Goal: Task Accomplishment & Management: Use online tool/utility

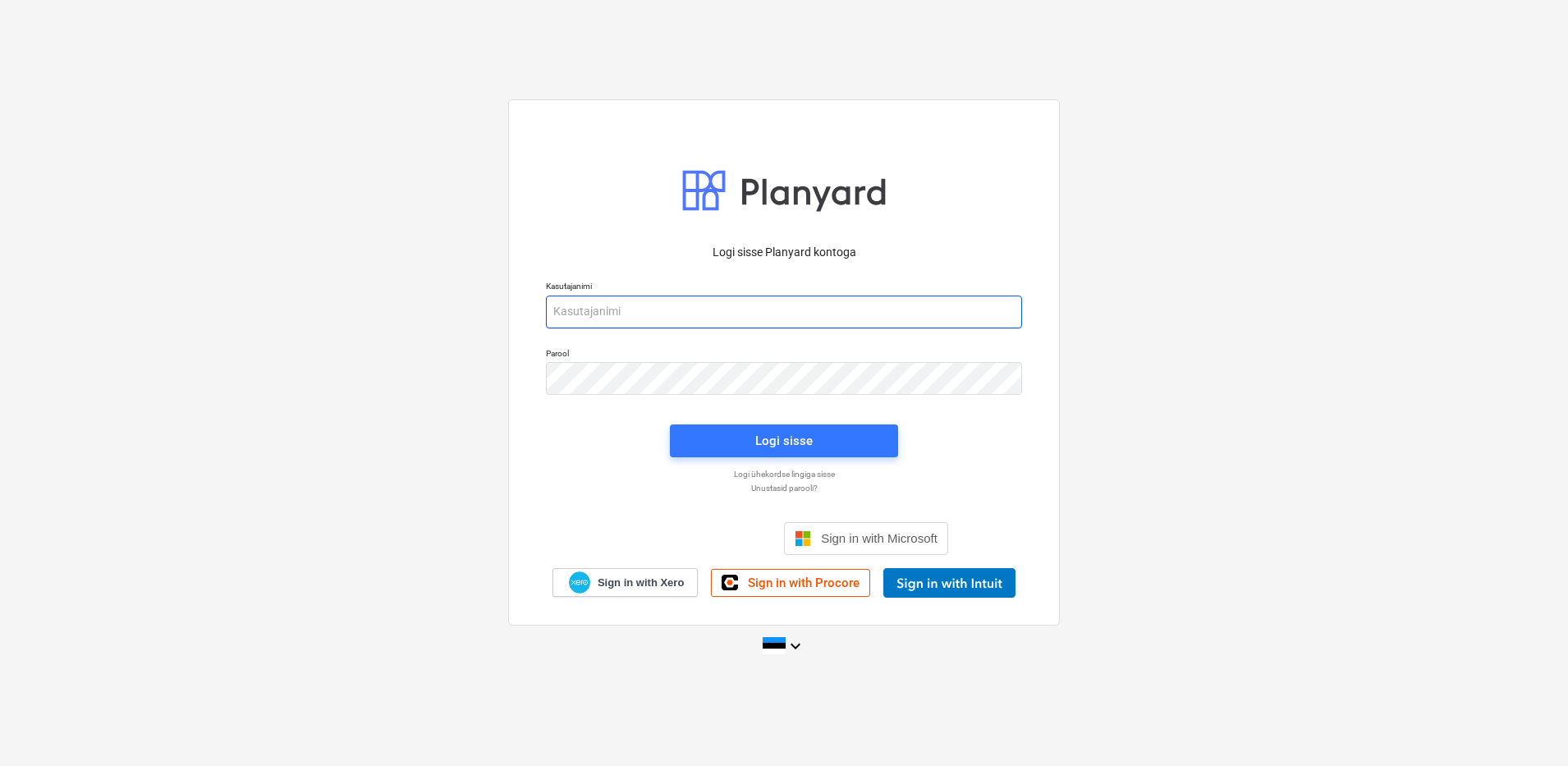
click at [713, 305] on input "email" at bounding box center [784, 312] width 476 height 33
type input "[EMAIL_ADDRESS][DOMAIN_NAME]"
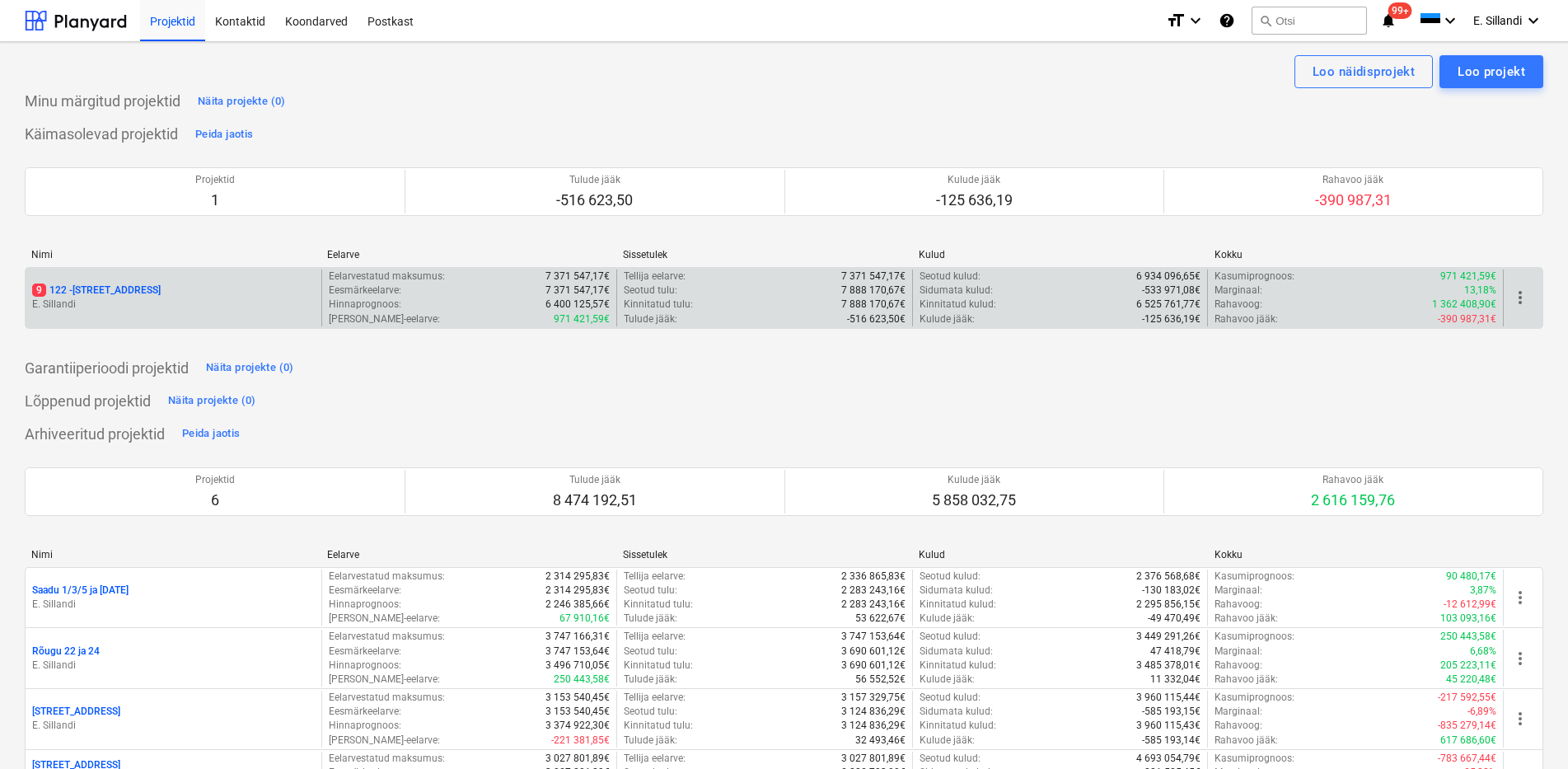
click at [142, 276] on div "9 122 - [STREET_ADDRESS]" at bounding box center [174, 298] width 296 height 57
click at [74, 288] on p "9 122 - [STREET_ADDRESS]" at bounding box center [96, 290] width 129 height 14
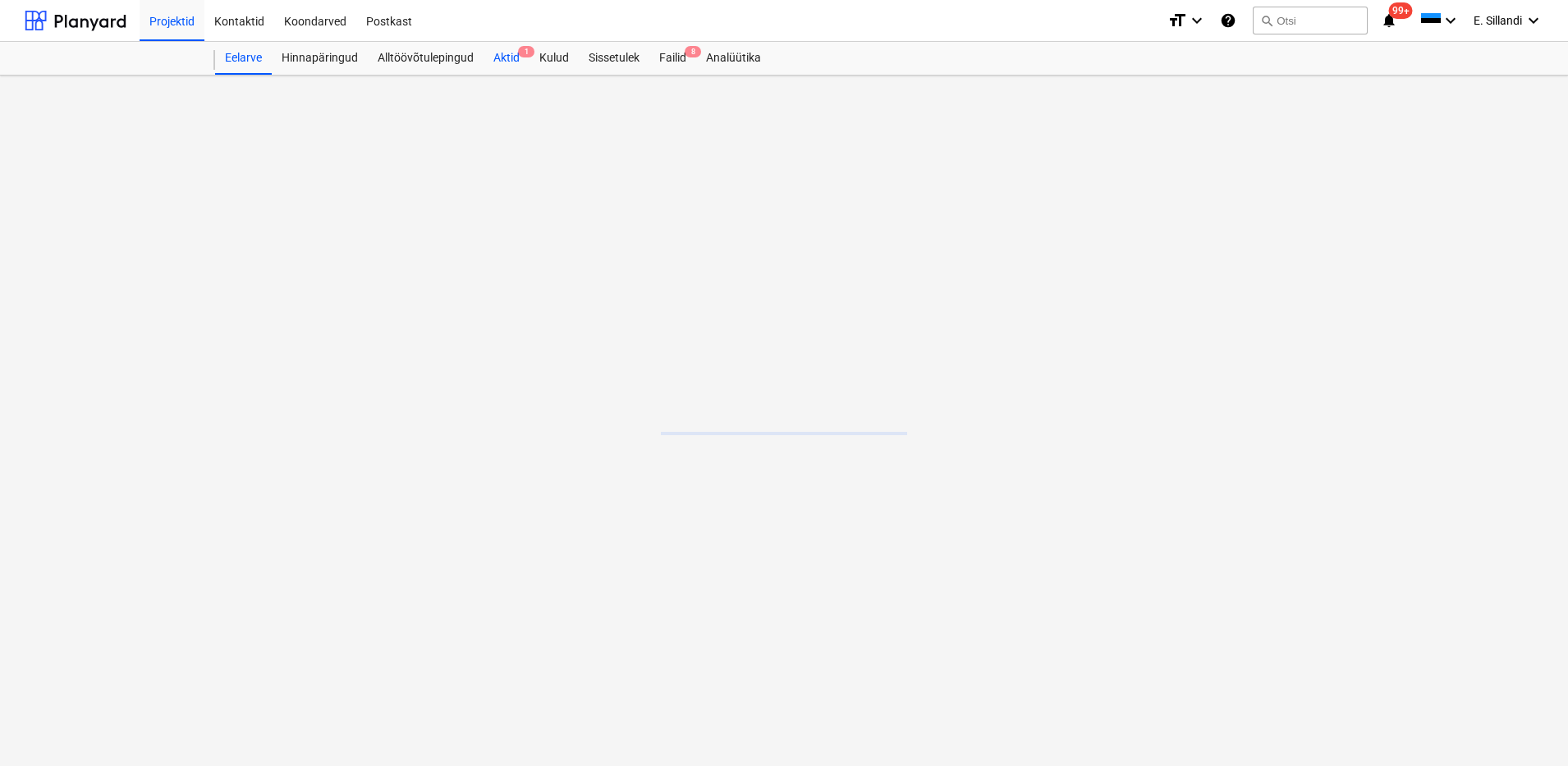
click at [510, 61] on div "Aktid 1" at bounding box center [506, 58] width 46 height 33
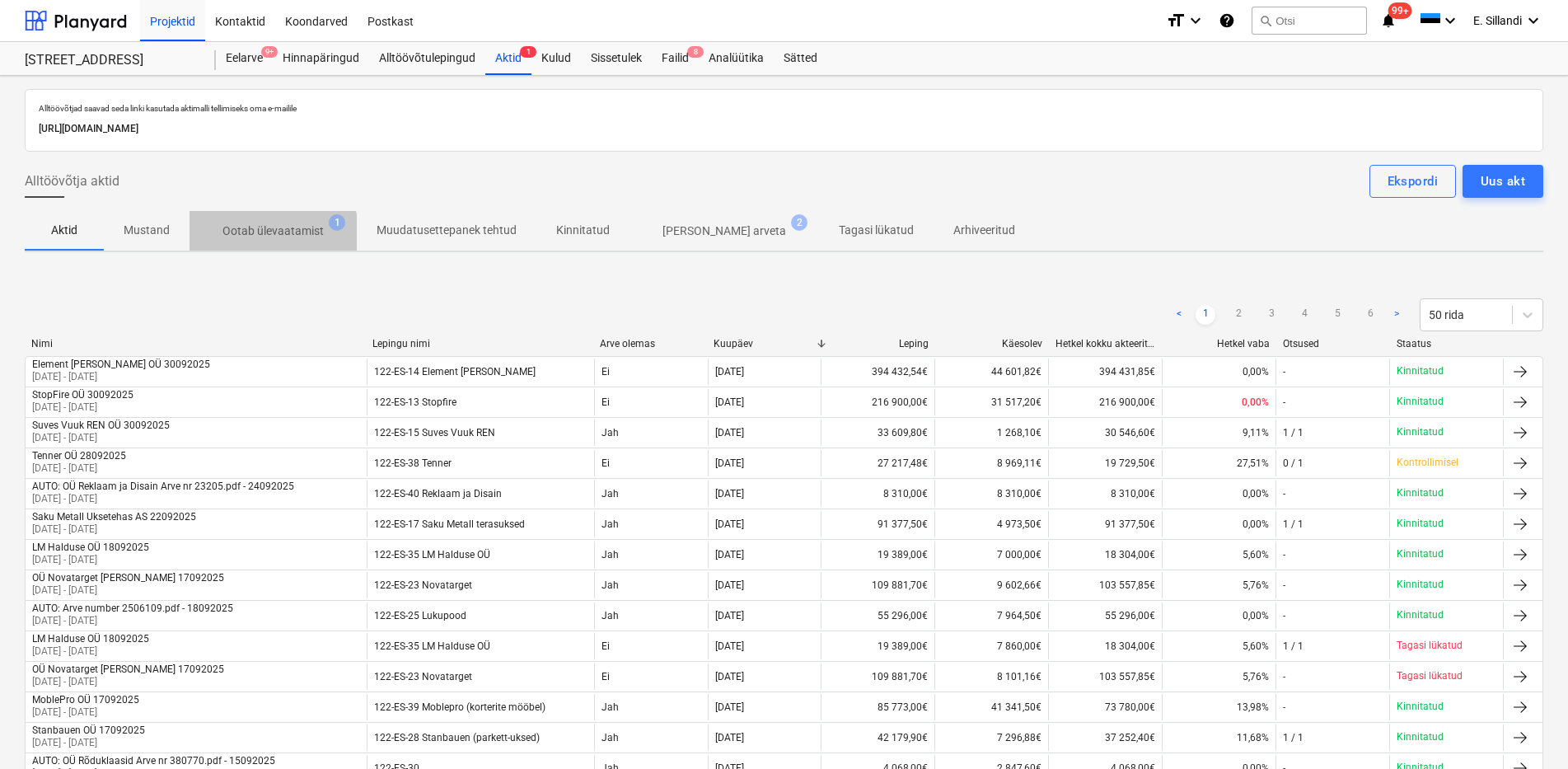
click at [263, 236] on p "Ootab ülevaatamist" at bounding box center [273, 231] width 101 height 17
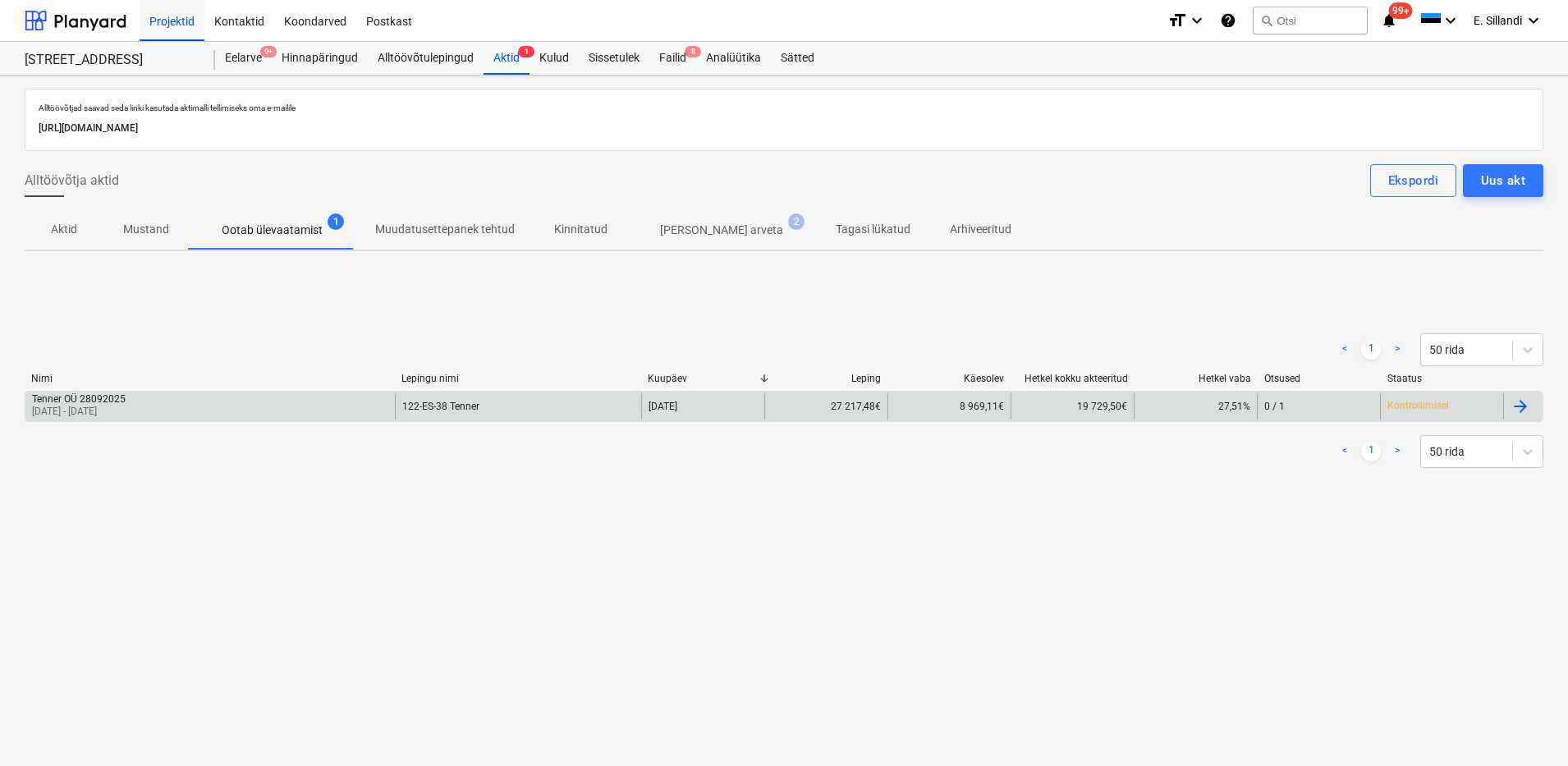
click at [190, 399] on div "Tenner OÜ 28092025 [DATE] - [DATE]" at bounding box center [210, 406] width 369 height 26
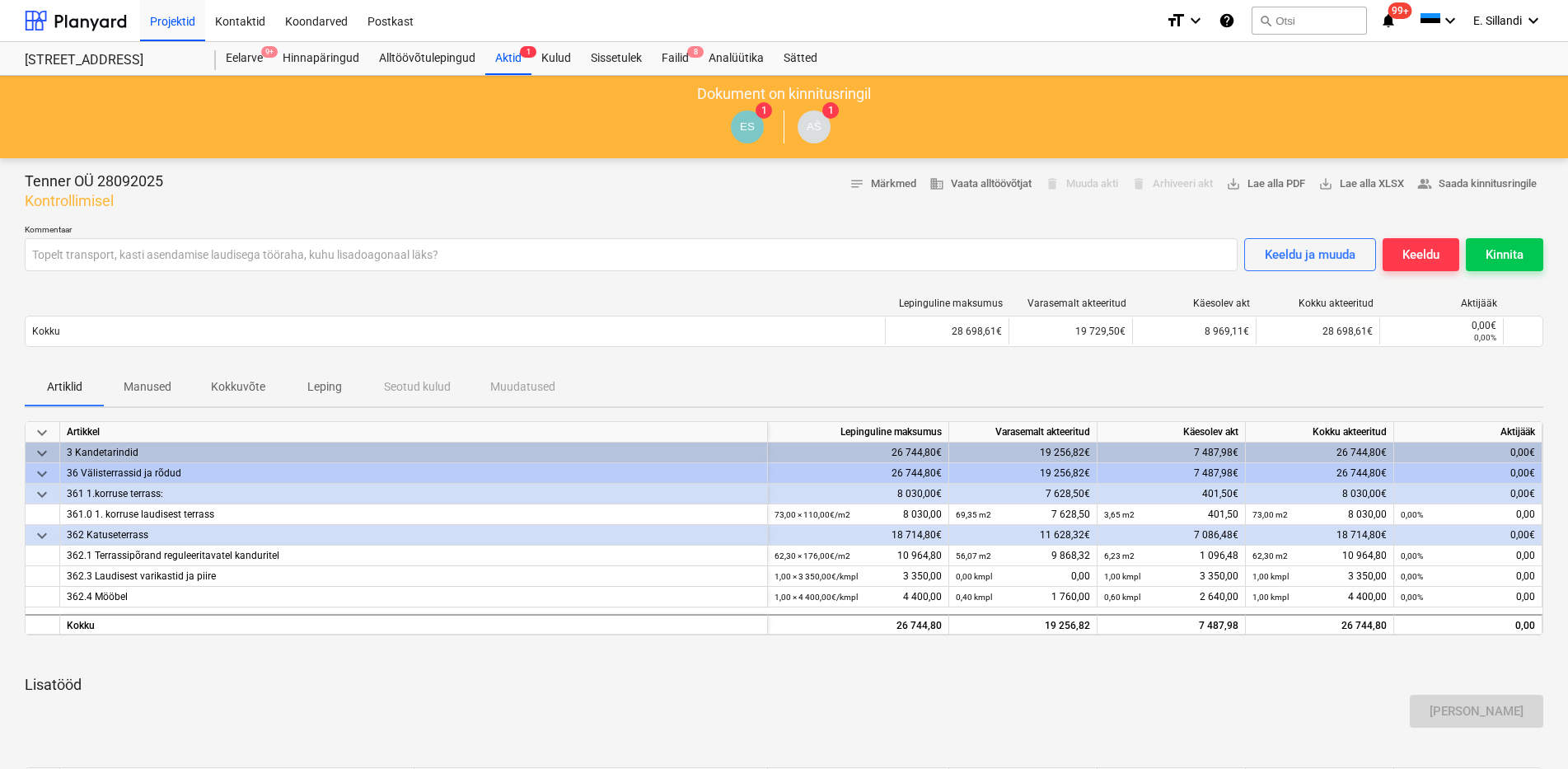
scroll to position [502, 0]
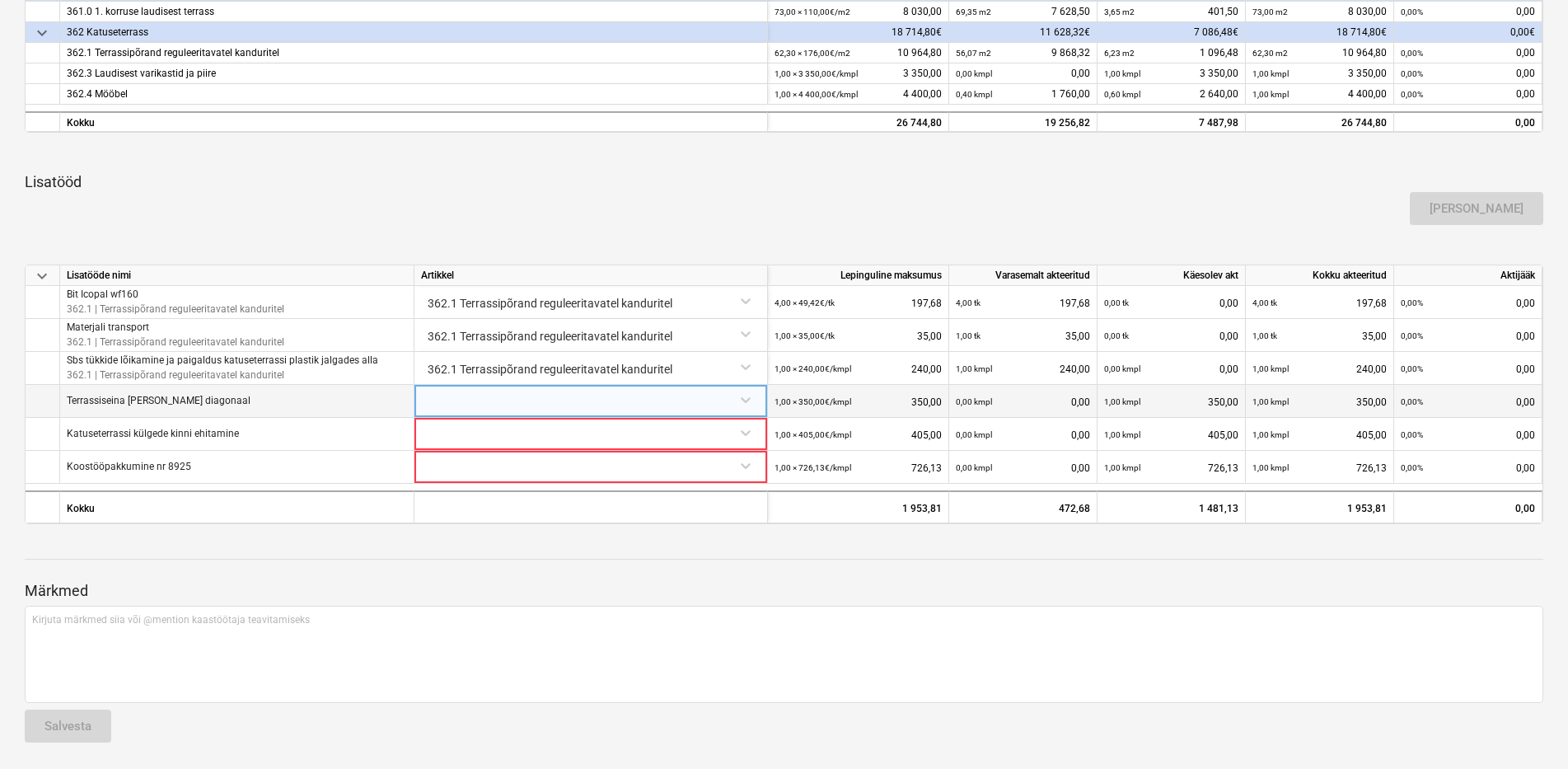
click at [516, 388] on div at bounding box center [591, 399] width 340 height 29
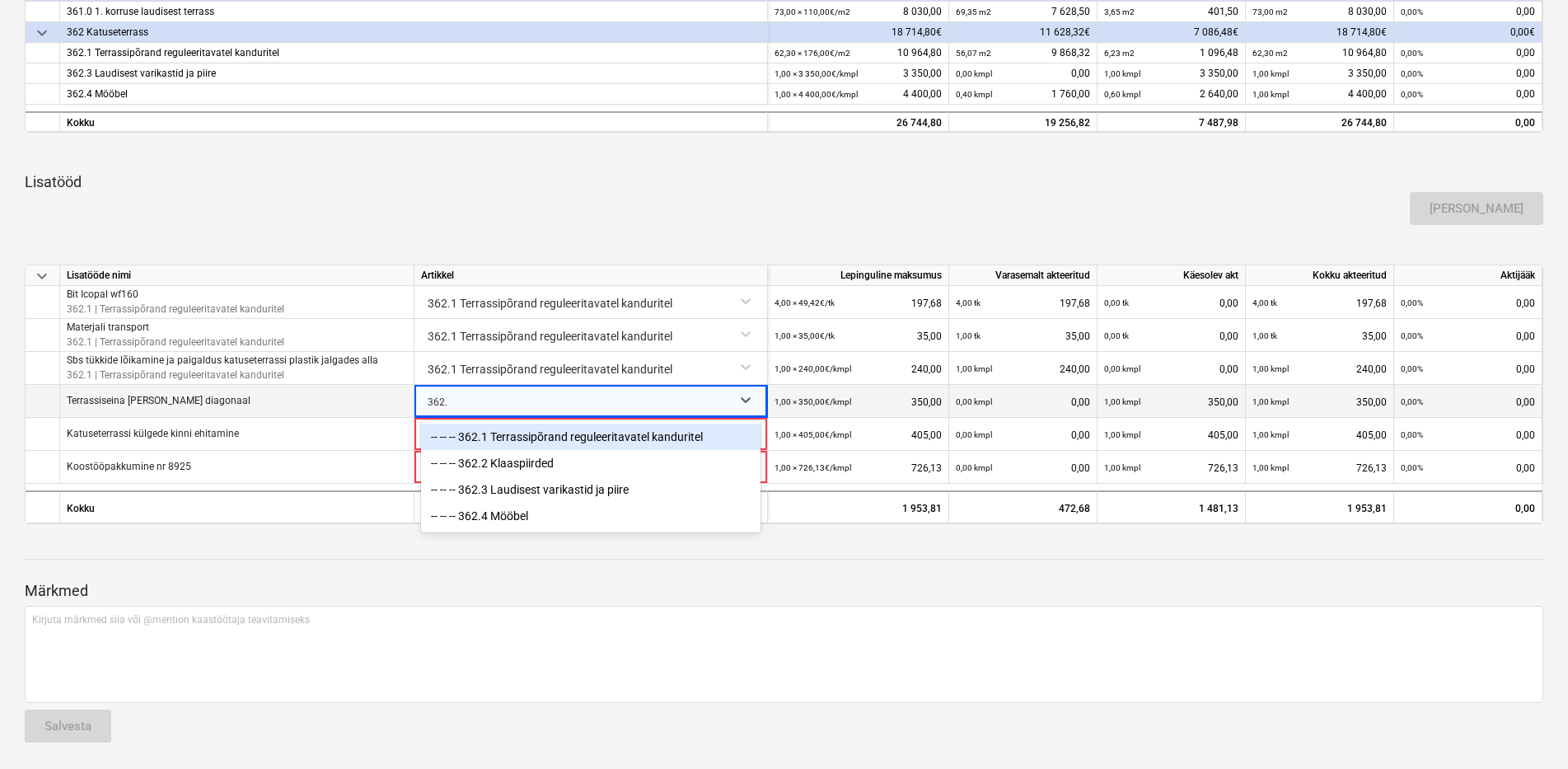
type input "362.4"
click at [559, 437] on div "-- -- -- 362.4 Mööbel" at bounding box center [591, 437] width 340 height 26
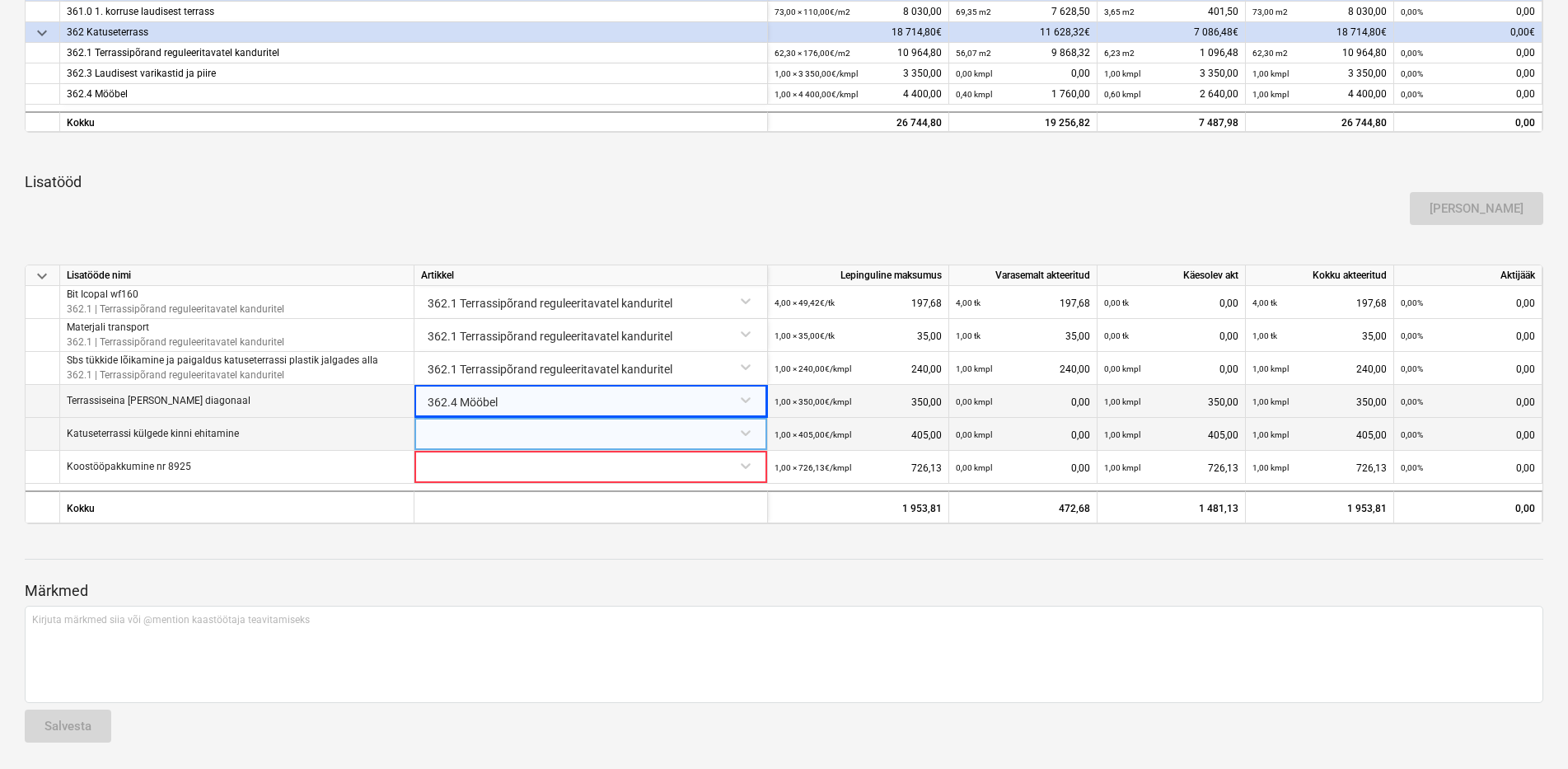
click at [489, 438] on div at bounding box center [591, 432] width 340 height 29
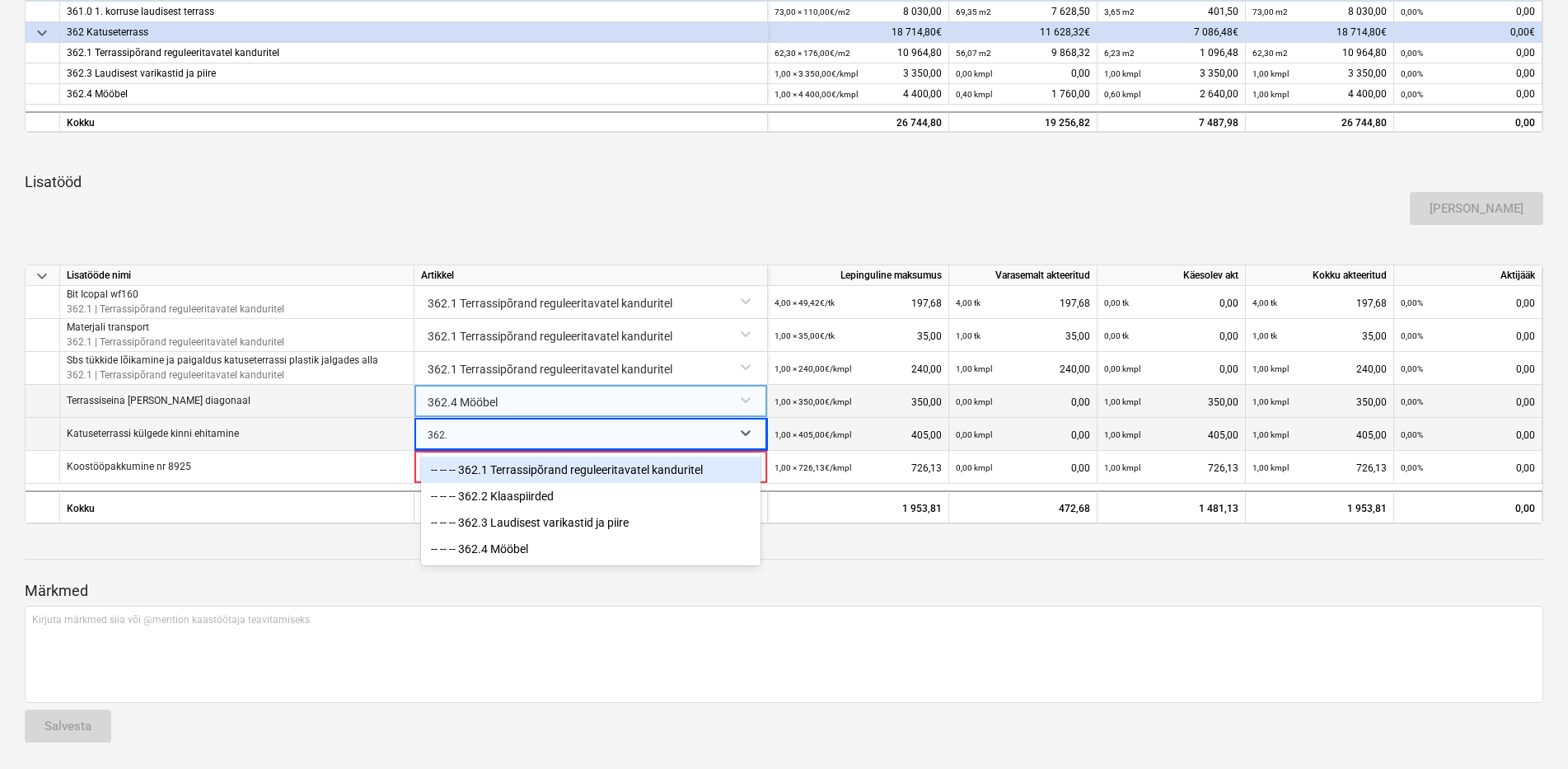
type input "362.4"
click at [552, 472] on div "-- -- -- 362.4 Mööbel" at bounding box center [591, 469] width 340 height 26
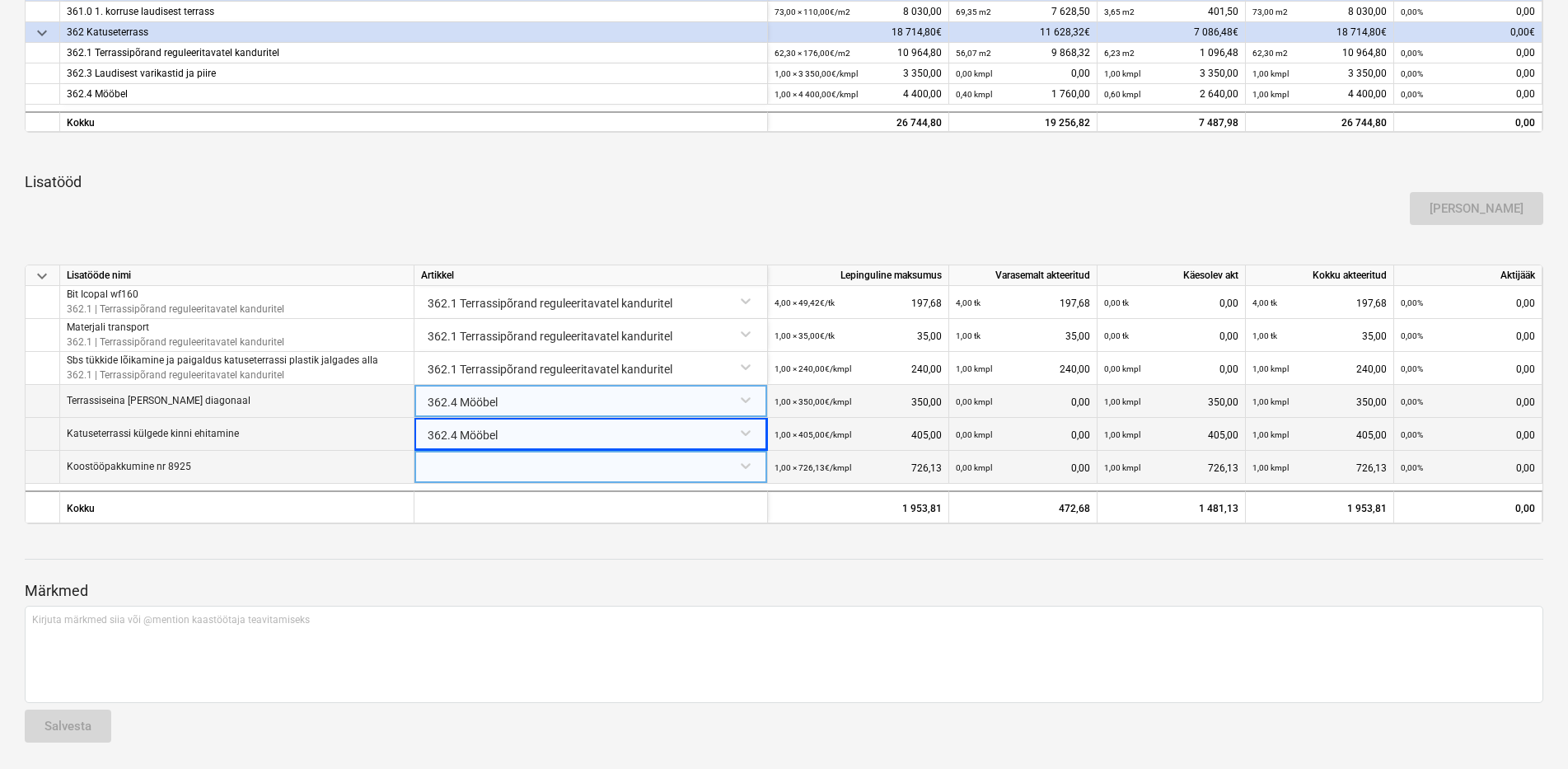
click at [460, 479] on div at bounding box center [591, 466] width 340 height 29
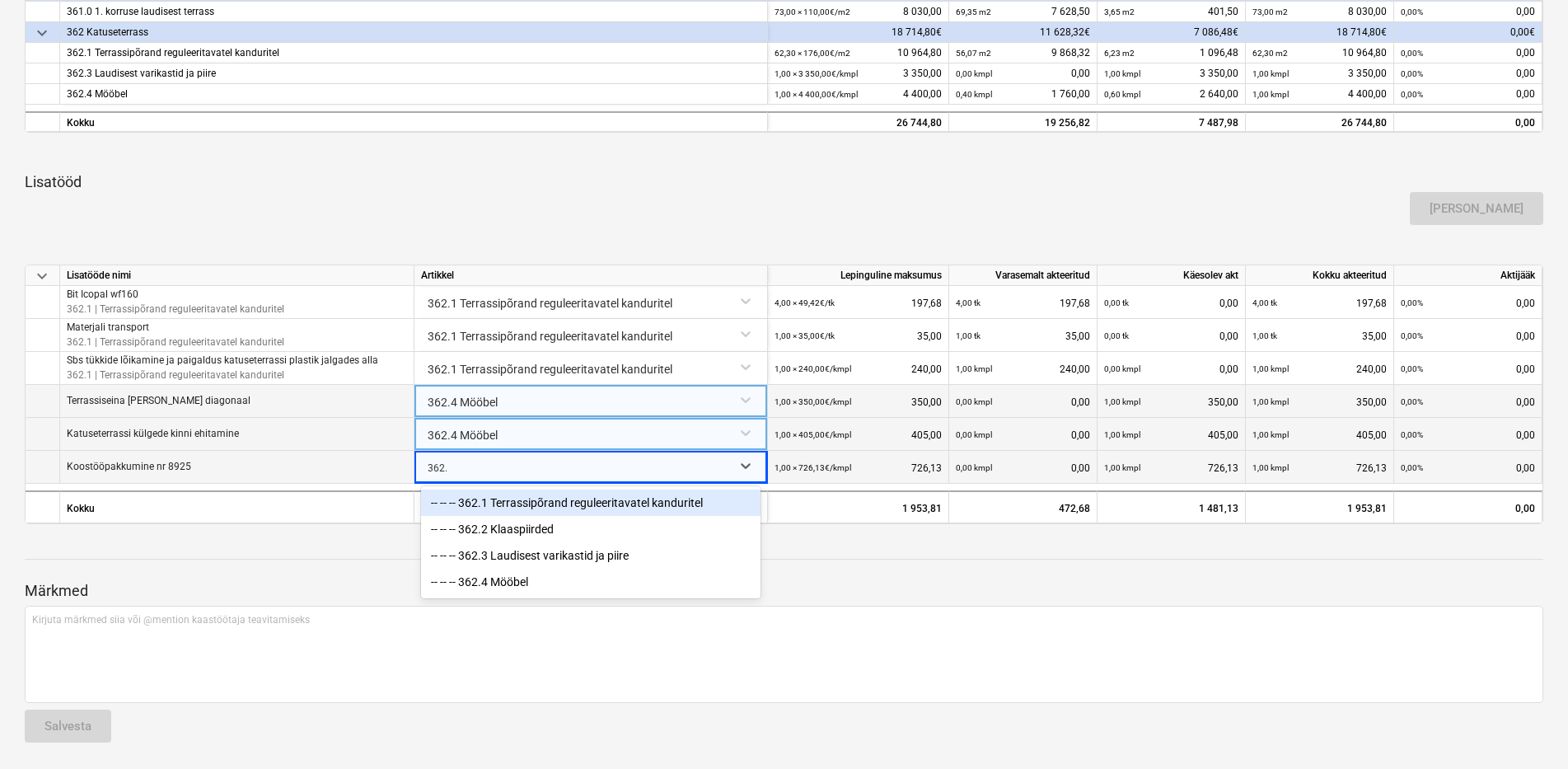
type input "362.4"
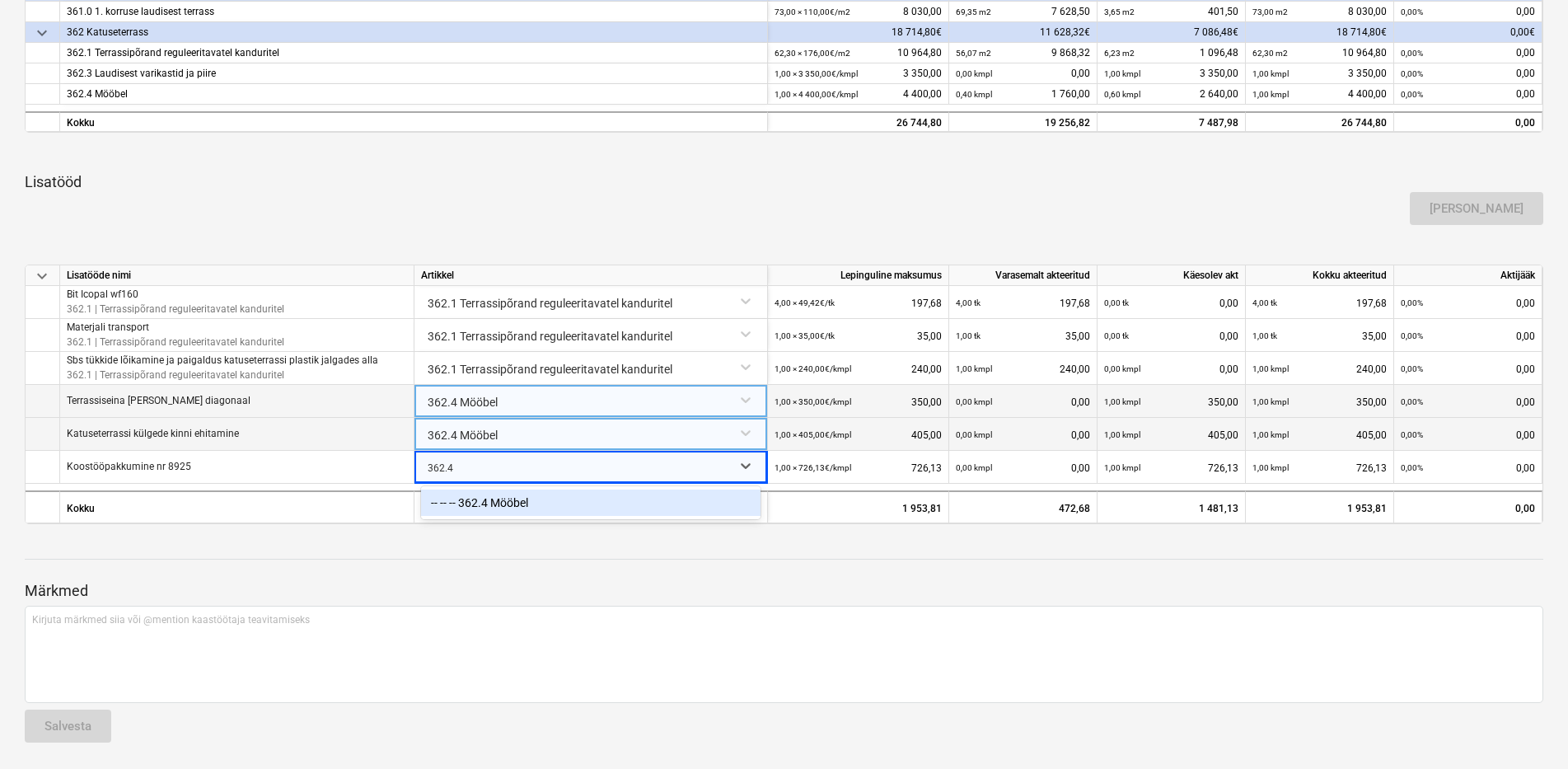
click at [489, 501] on div "-- -- -- 362.4 Mööbel" at bounding box center [591, 502] width 340 height 26
click at [635, 592] on p "Märkmed" at bounding box center [784, 591] width 1519 height 20
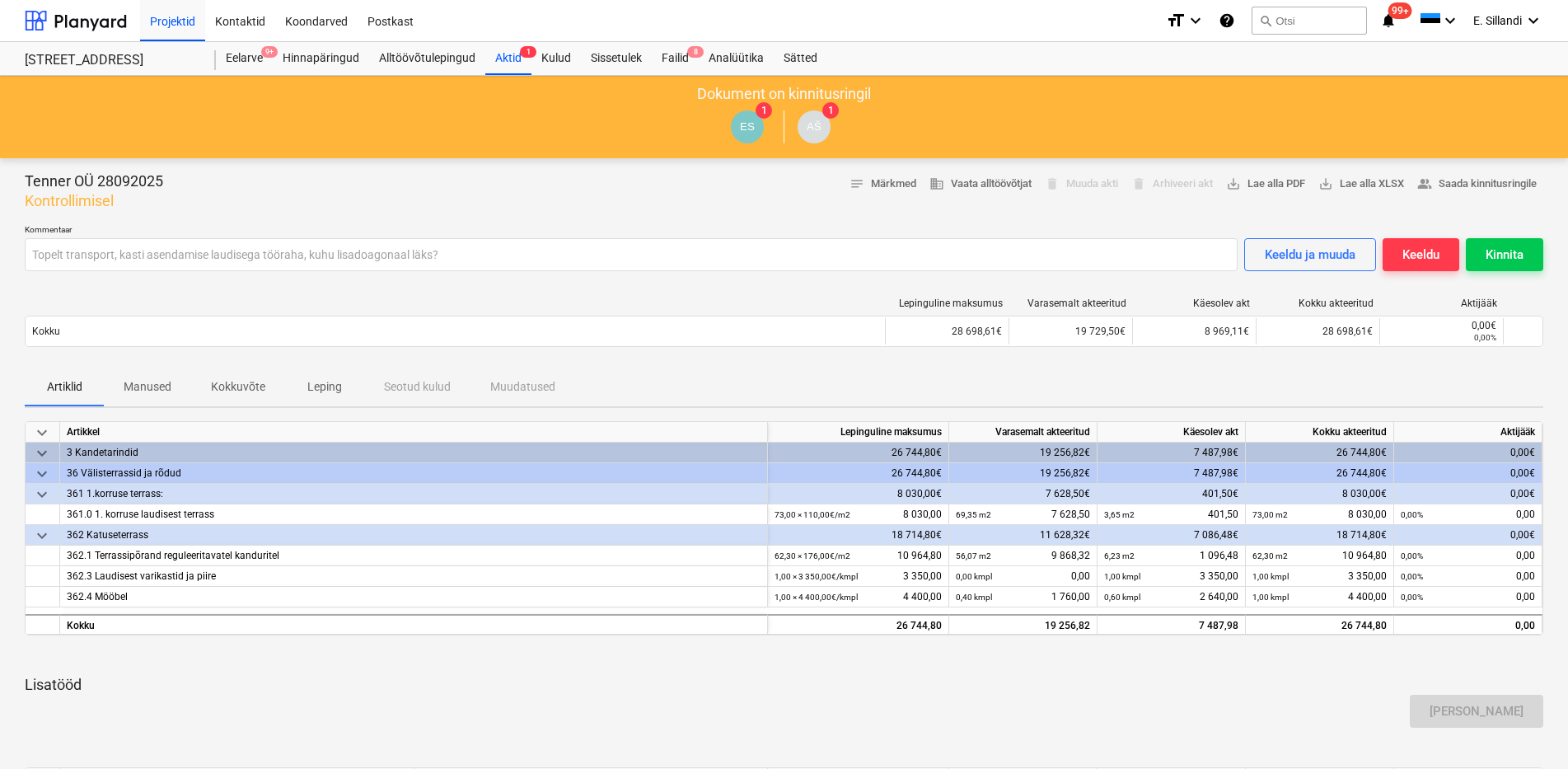
scroll to position [480, 0]
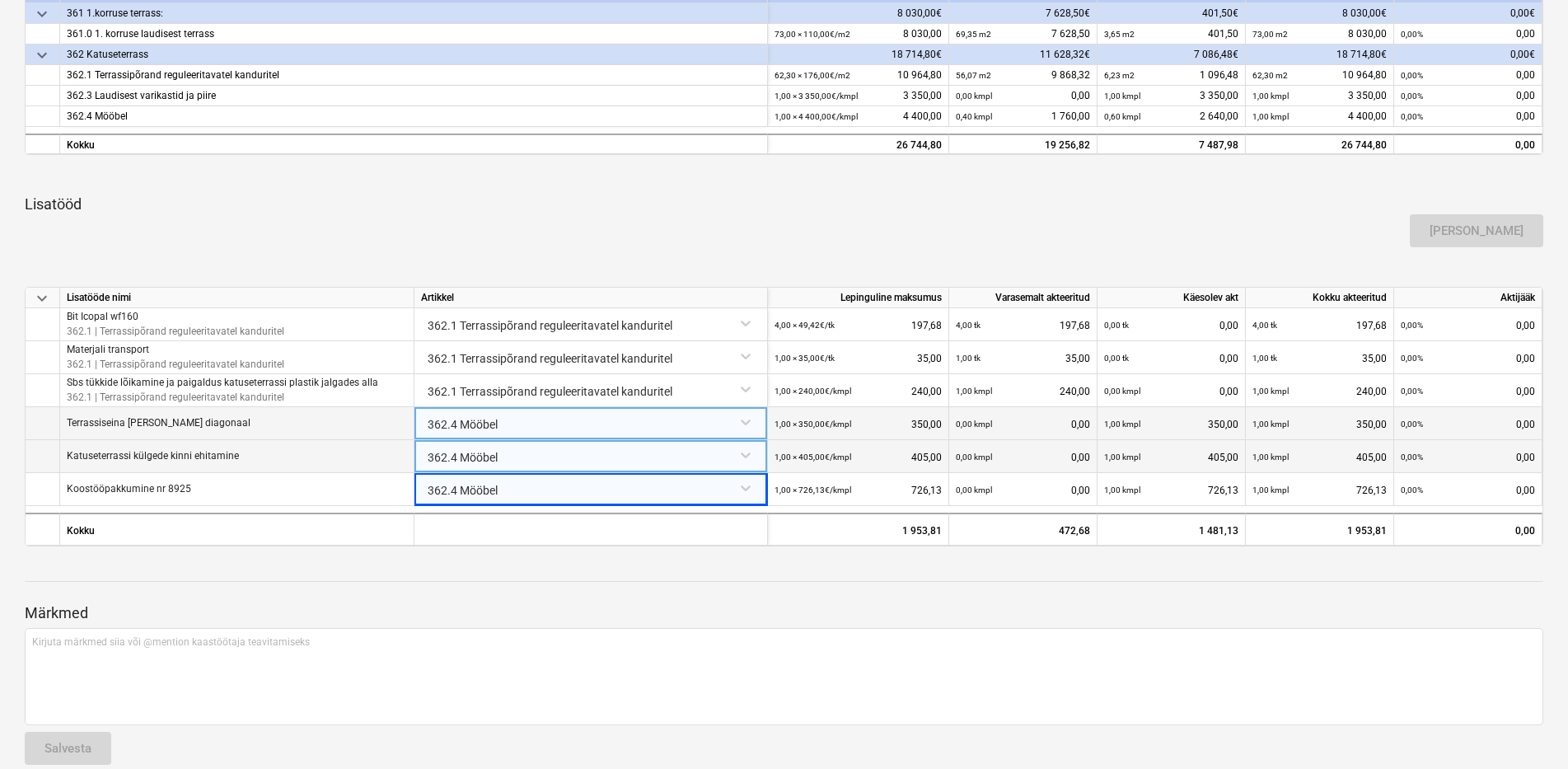
click at [770, 574] on div "Märkmed Kirjuta märkmed siia või @mention kaastöötaja teavitamiseks ﻿ Salvesta" at bounding box center [784, 669] width 1519 height 218
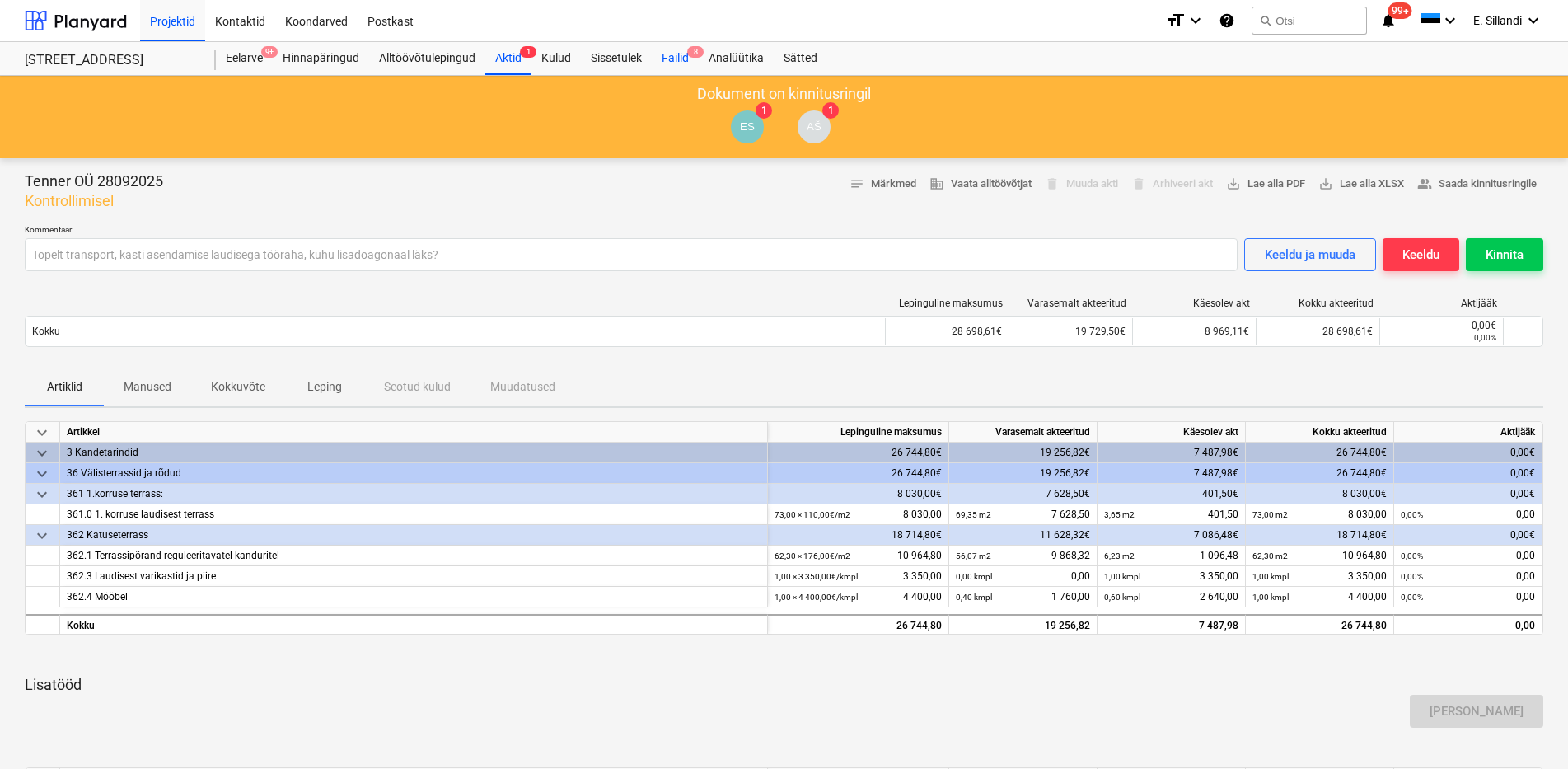
click at [676, 64] on div "Failid 8" at bounding box center [675, 58] width 47 height 33
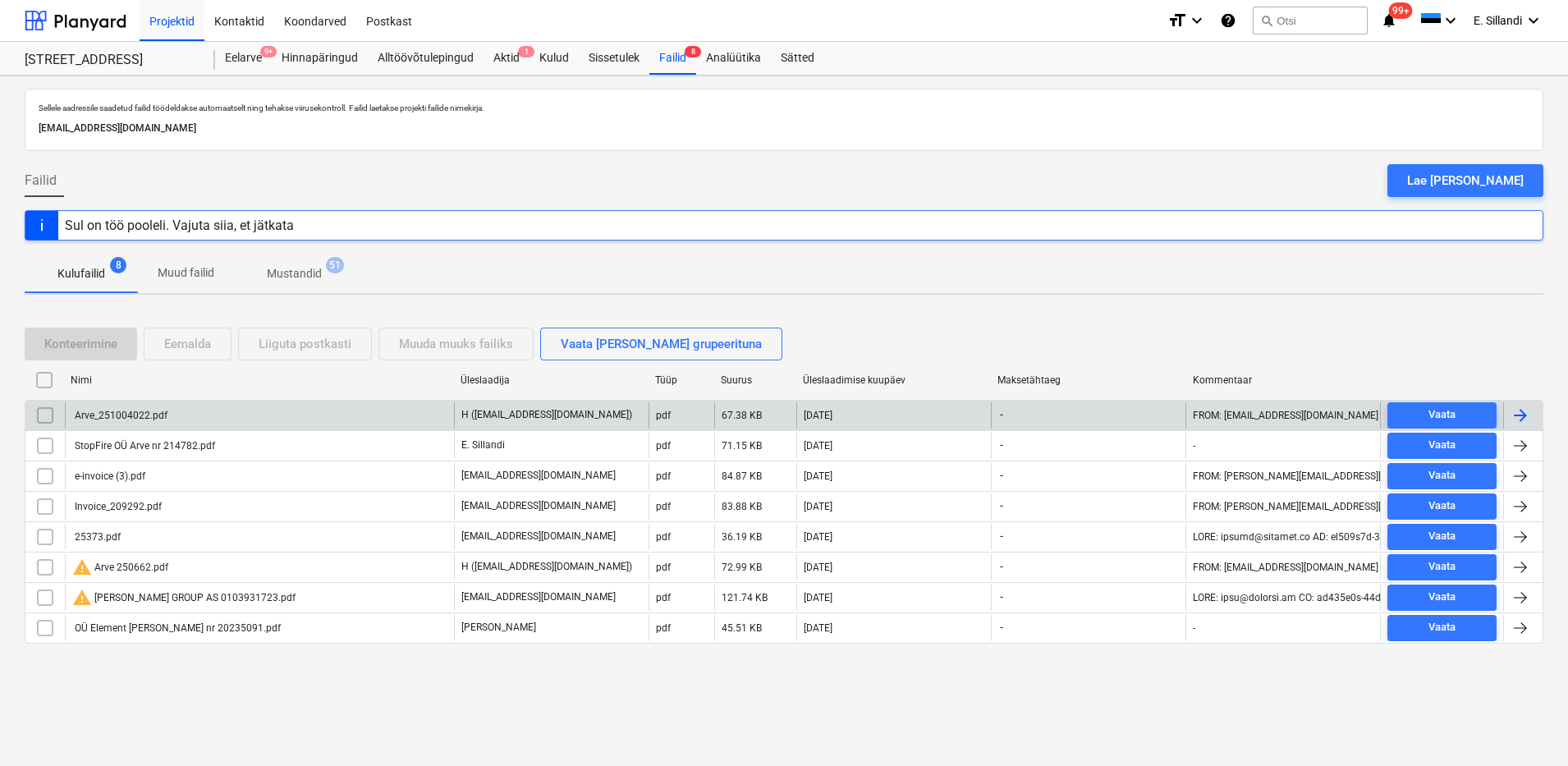
click at [181, 420] on div "Arve_251004022.pdf" at bounding box center [259, 415] width 389 height 26
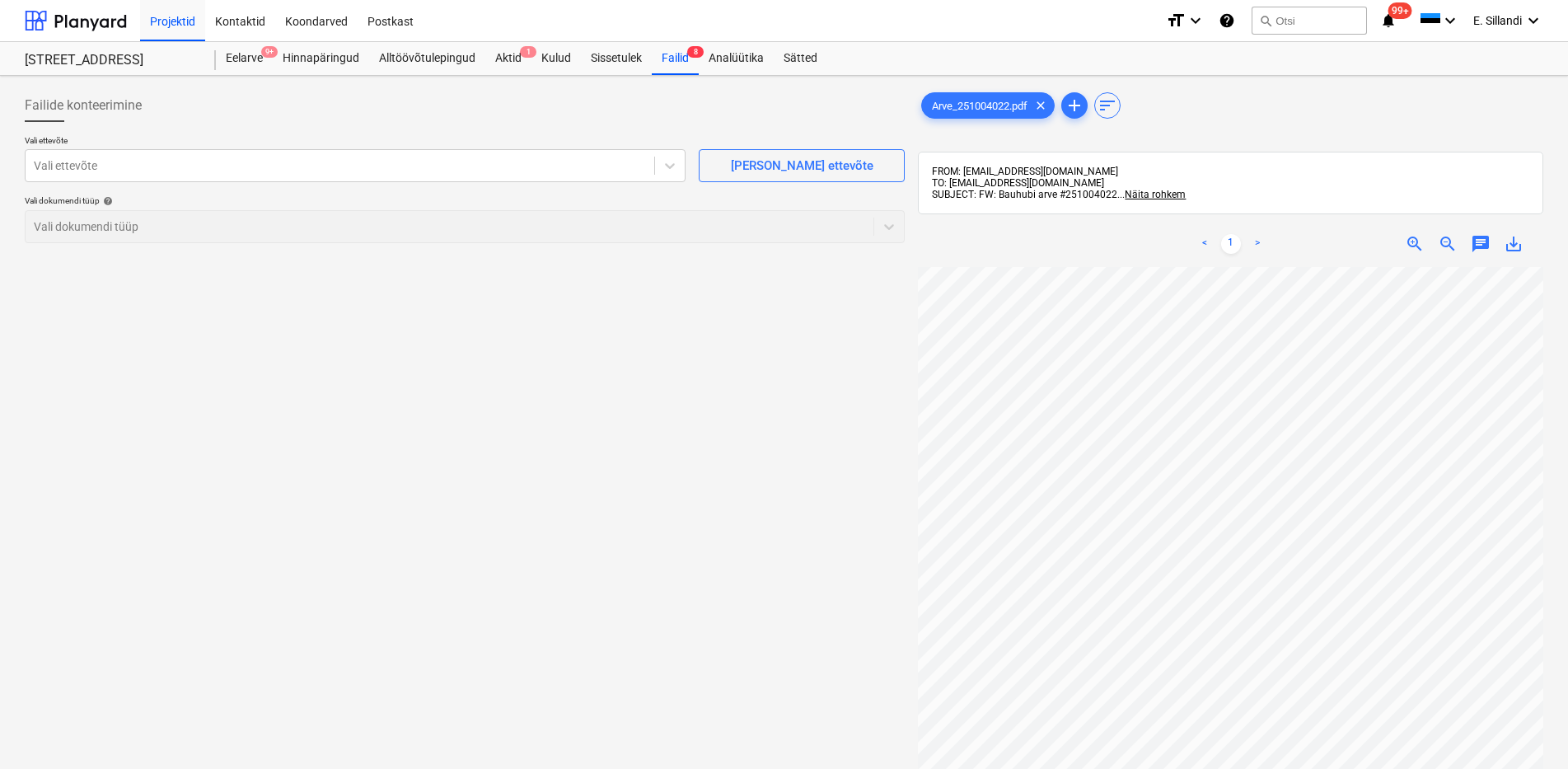
scroll to position [50, 99]
click at [479, 164] on div at bounding box center [340, 165] width 612 height 16
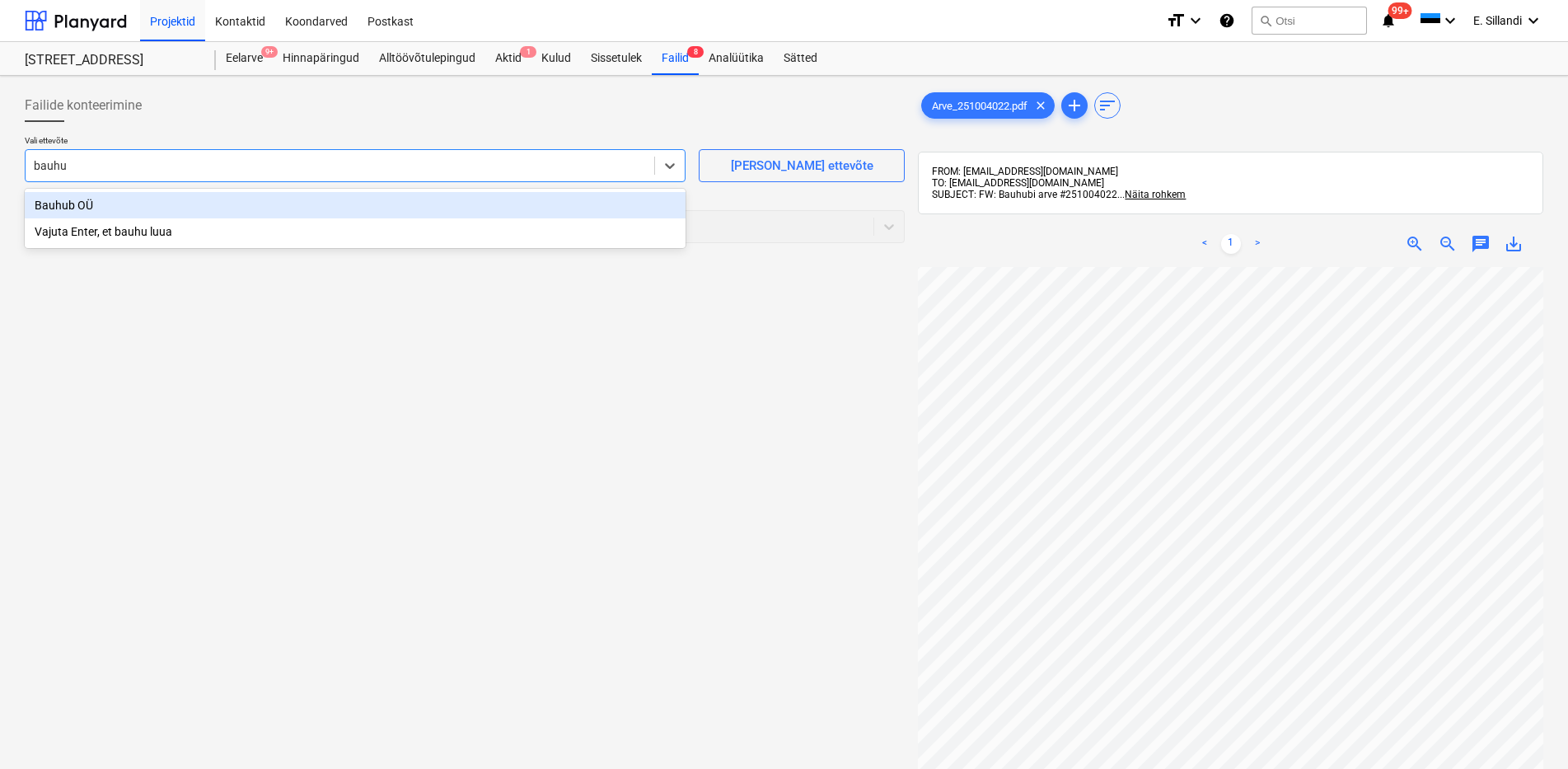
type input "bauhub"
click at [173, 204] on div "Bauhub OÜ" at bounding box center [355, 205] width 661 height 26
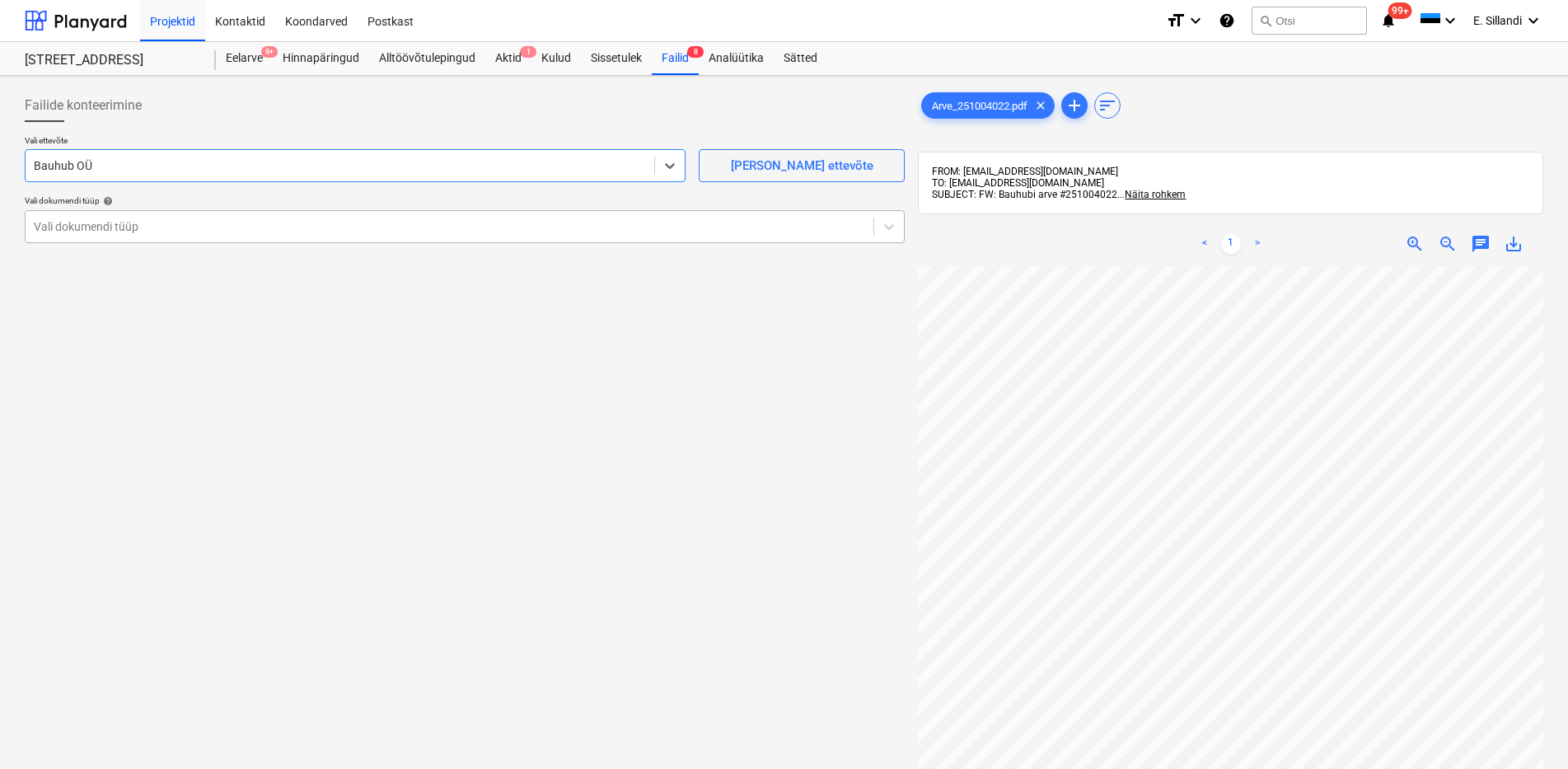
click at [308, 225] on div at bounding box center [449, 226] width 831 height 16
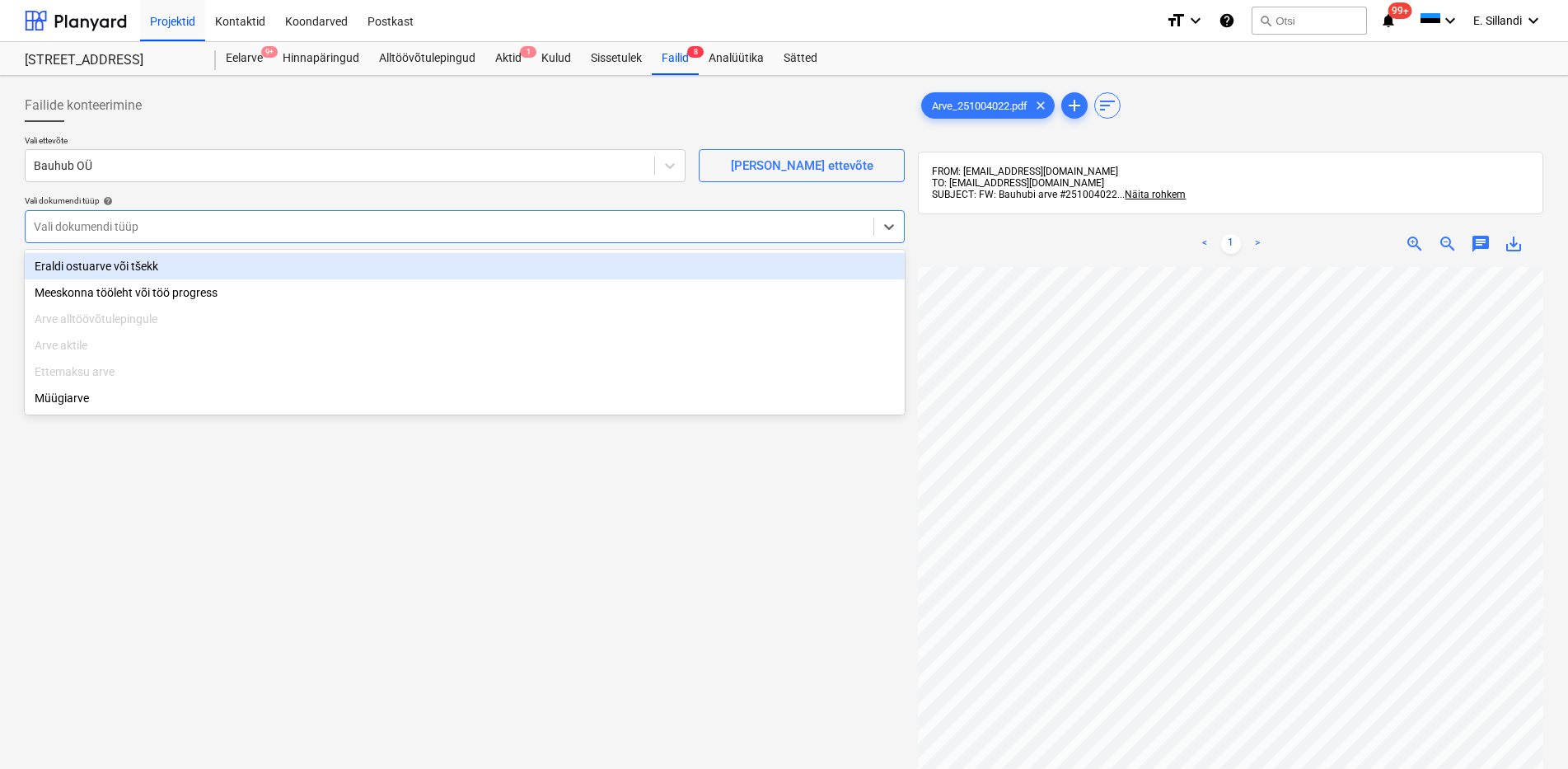
click at [252, 269] on div "Eraldi ostuarve või tšekk" at bounding box center [465, 266] width 880 height 26
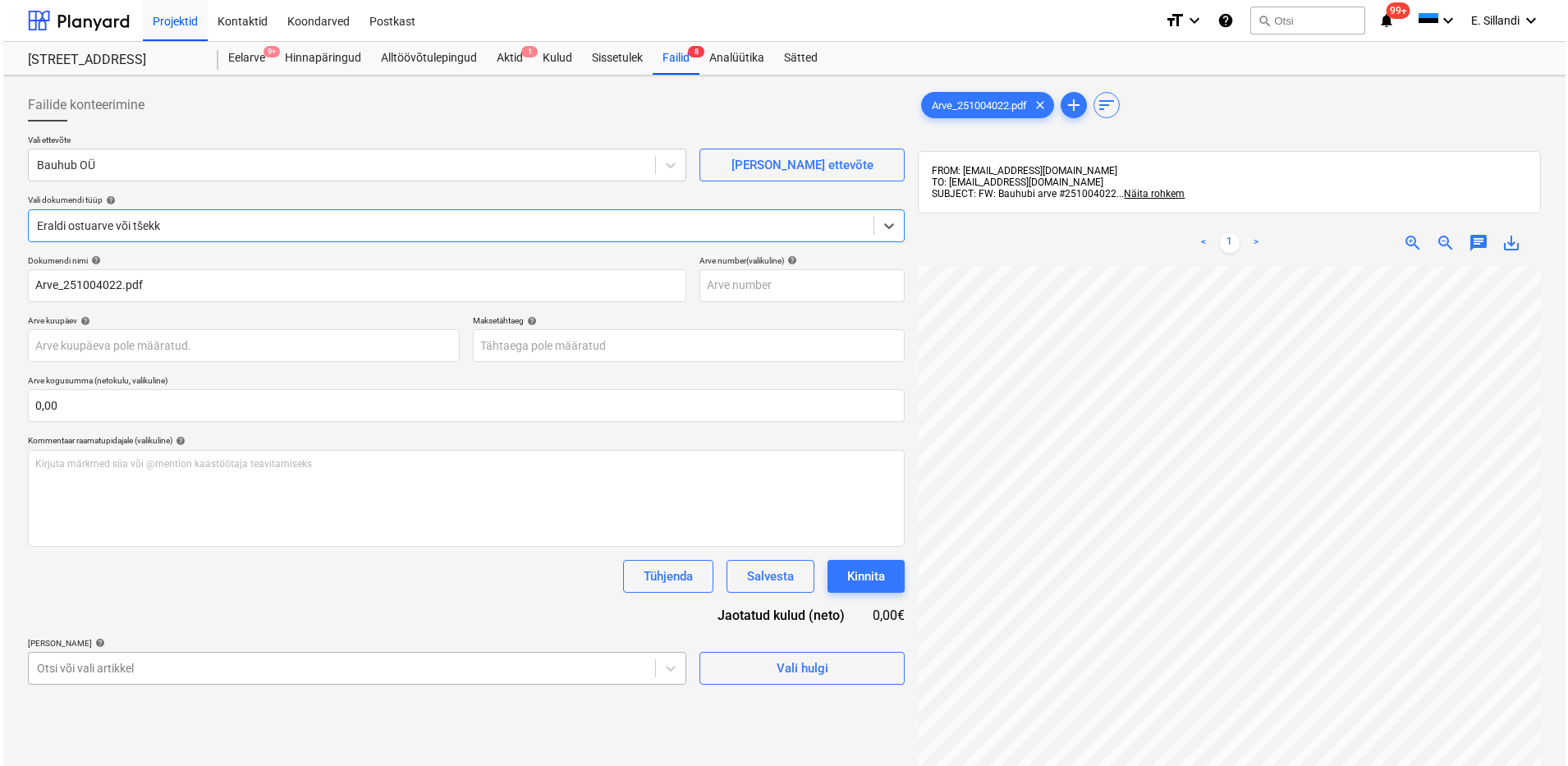
scroll to position [181, 0]
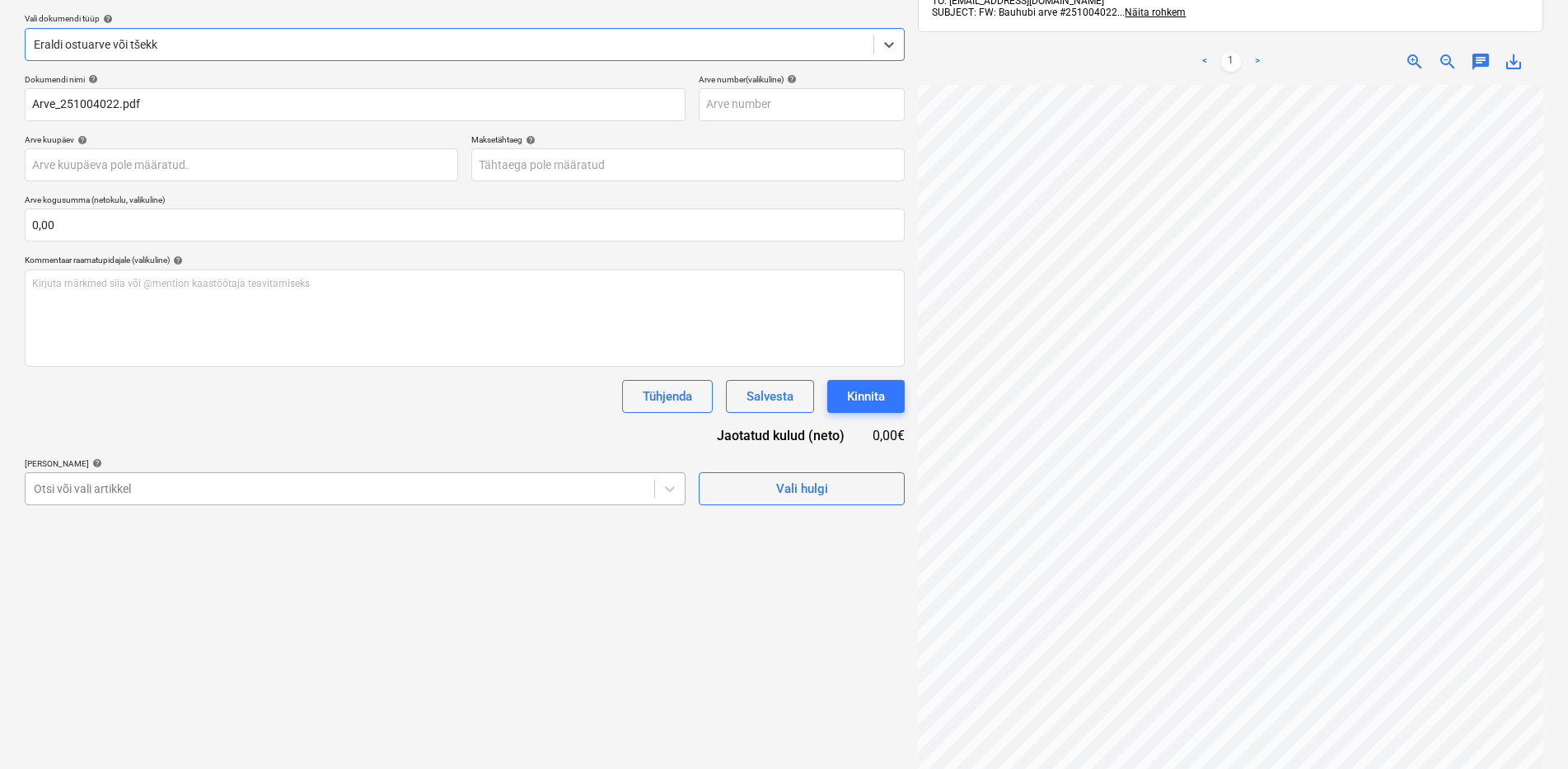
click at [149, 586] on body "Projektid Kontaktid Koondarved Postkast format_size keyboard_arrow_down help se…" at bounding box center [784, 203] width 1568 height 769
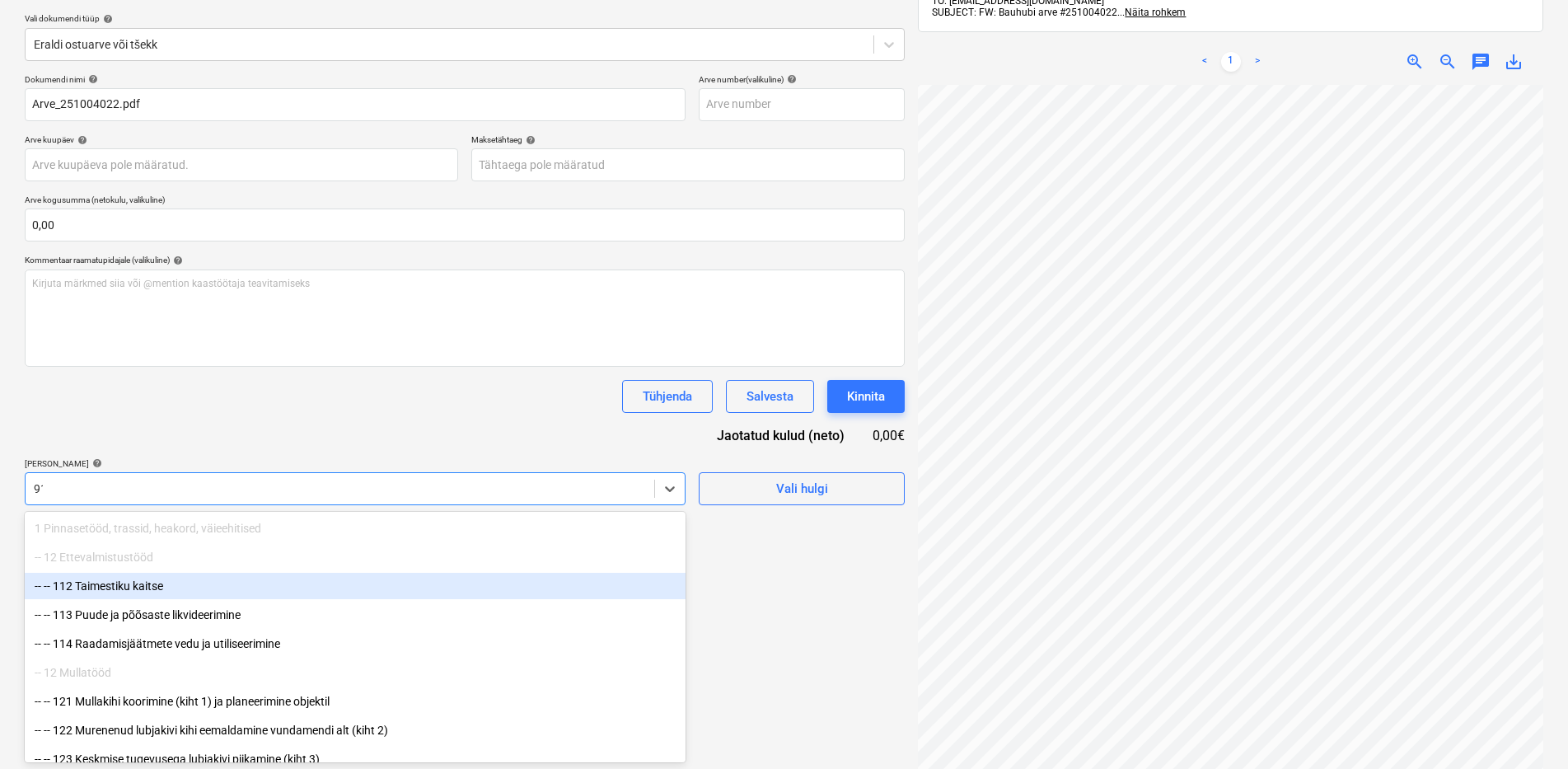
type input "911"
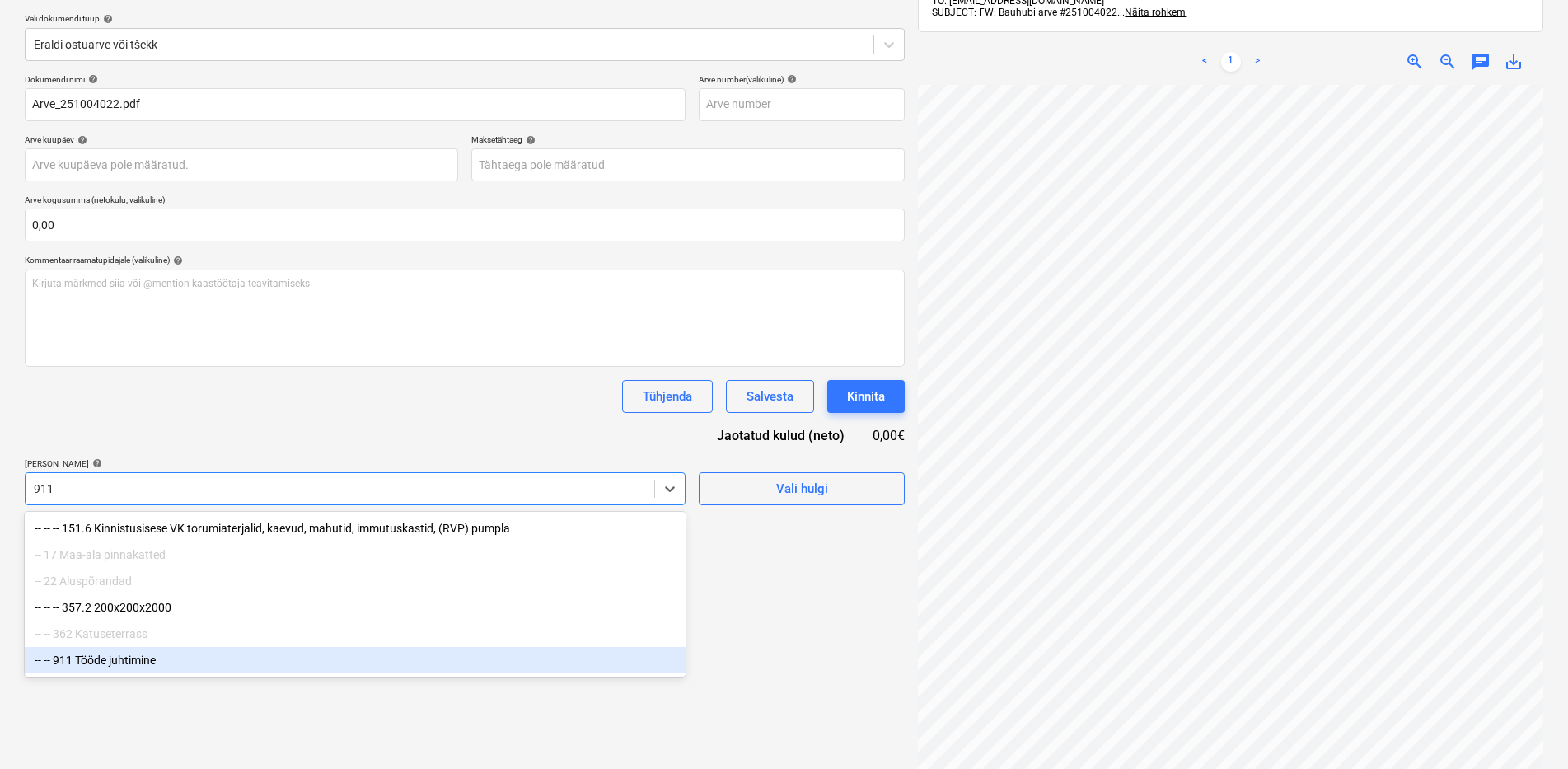
click at [171, 661] on div "-- -- 911 Tööde juhtimine" at bounding box center [355, 659] width 661 height 26
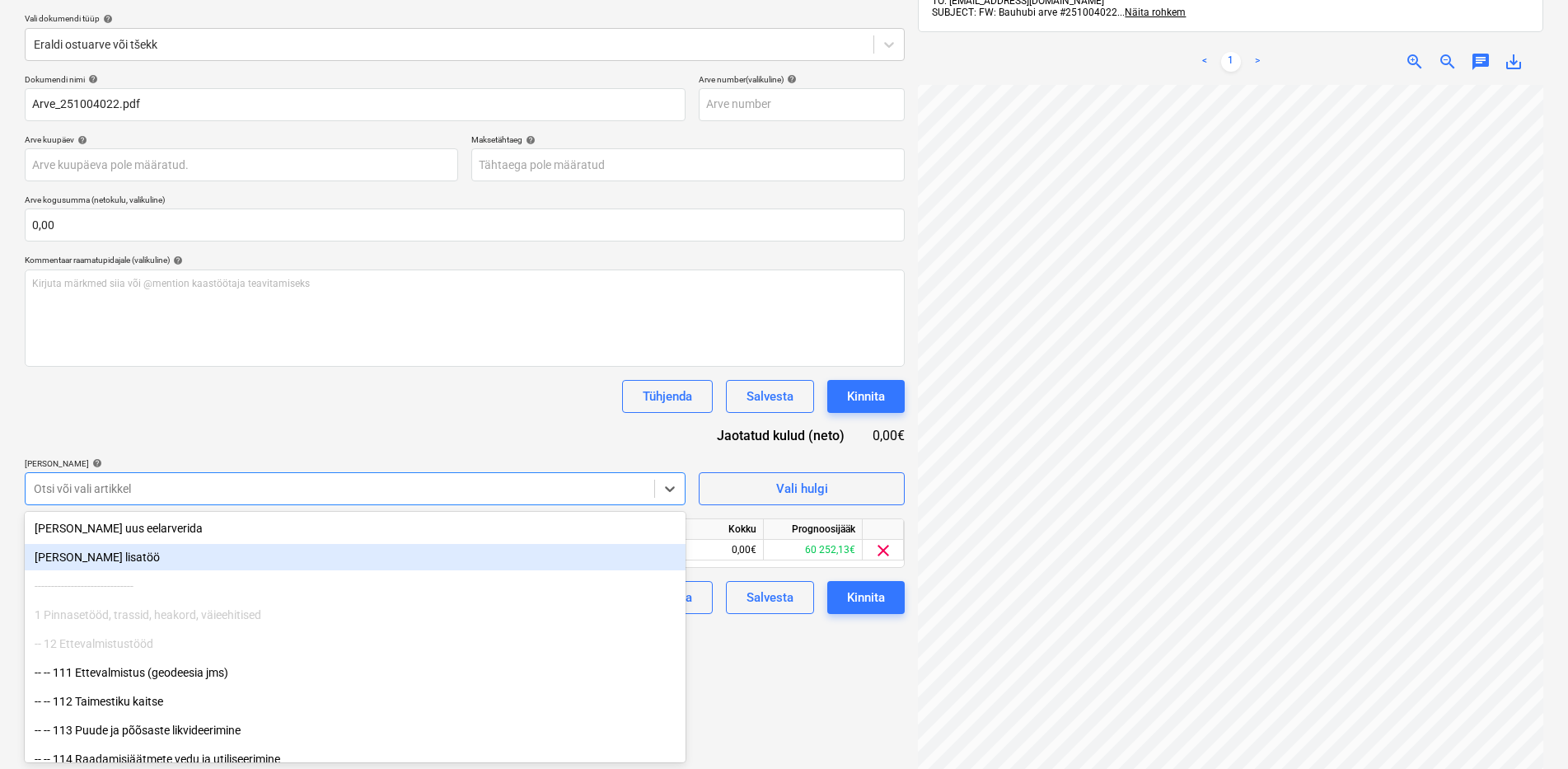
click at [266, 397] on div "Tühjenda Salvesta Kinnita" at bounding box center [465, 396] width 880 height 33
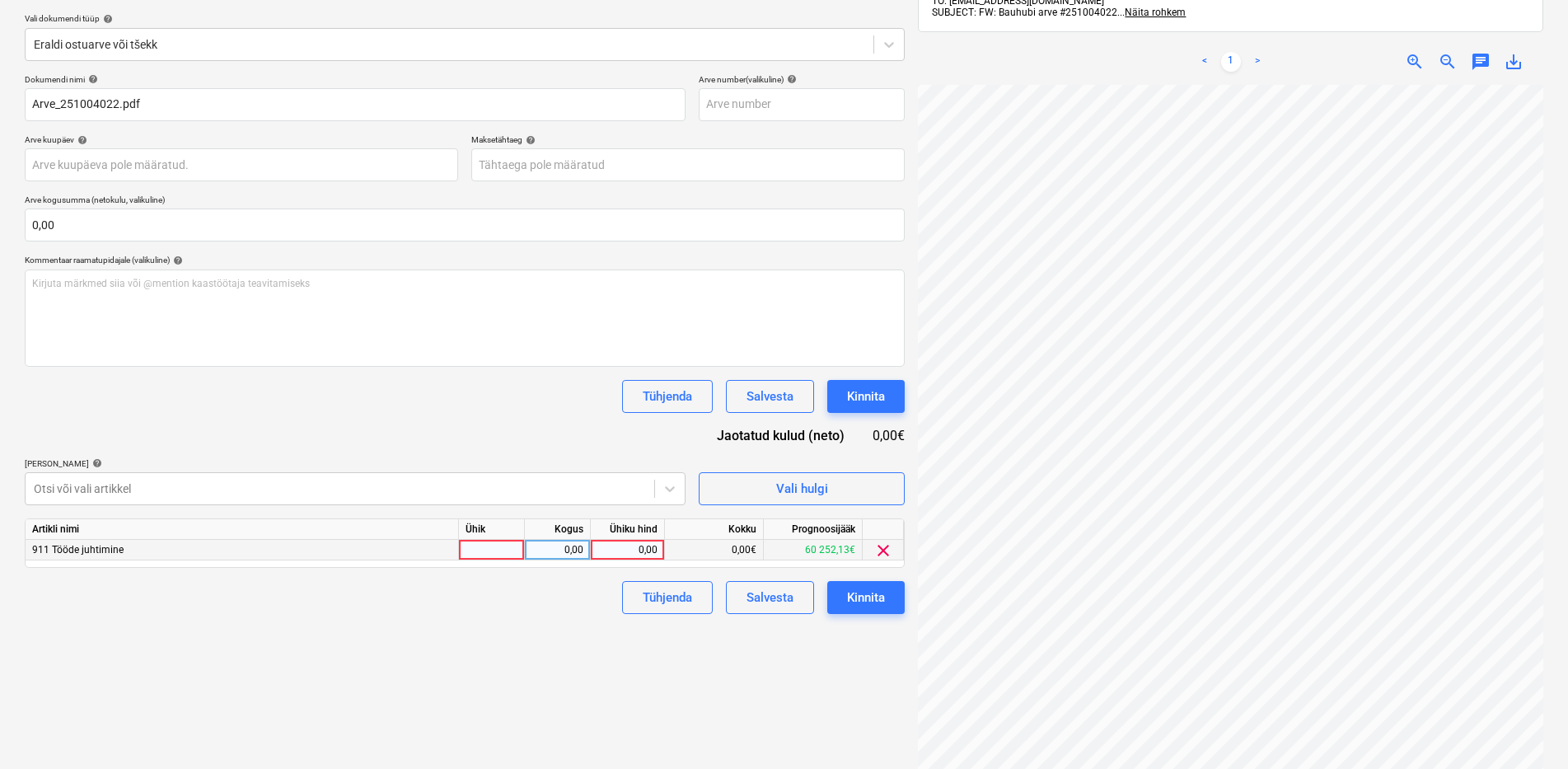
click at [622, 549] on div "0,00" at bounding box center [627, 550] width 60 height 21
type input "100"
click at [577, 624] on div "Failide konteerimine Vali ettevõte Bauhub OÜ [PERSON_NAME] uus ettevõte Vali do…" at bounding box center [465, 357] width 893 height 914
click at [900, 603] on button "Kinnita" at bounding box center [866, 597] width 78 height 33
